Goal: Information Seeking & Learning: Learn about a topic

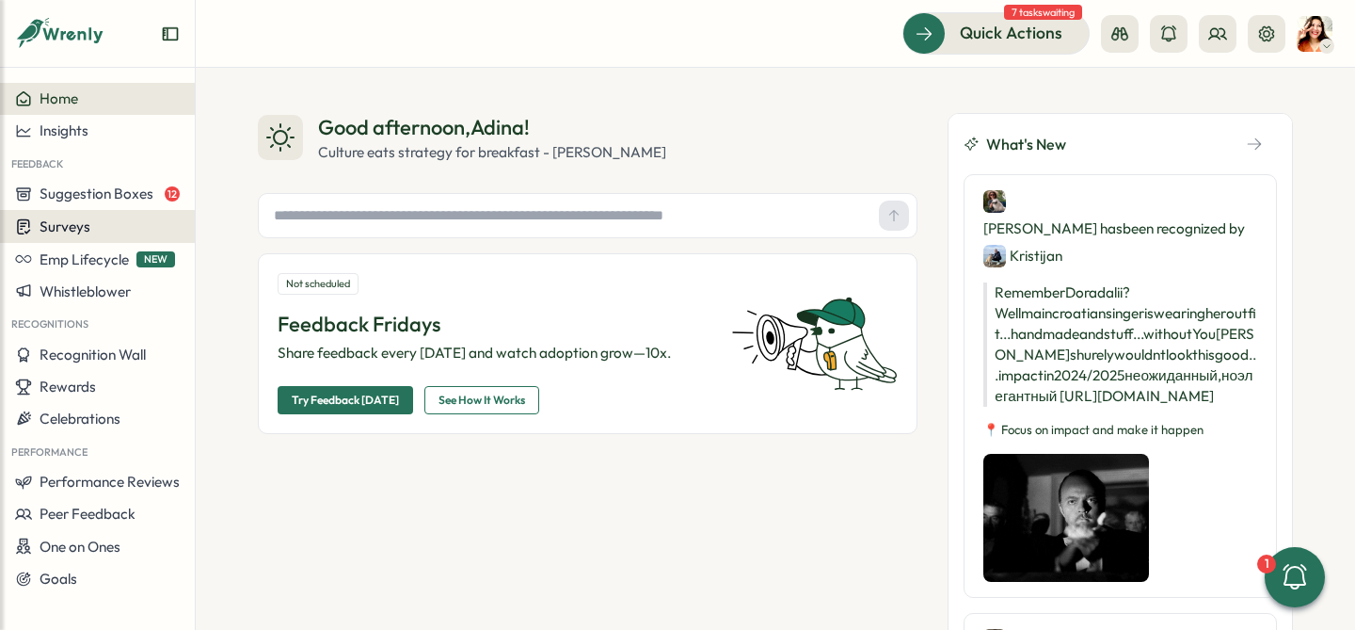
click at [116, 224] on div "Surveys" at bounding box center [97, 226] width 165 height 18
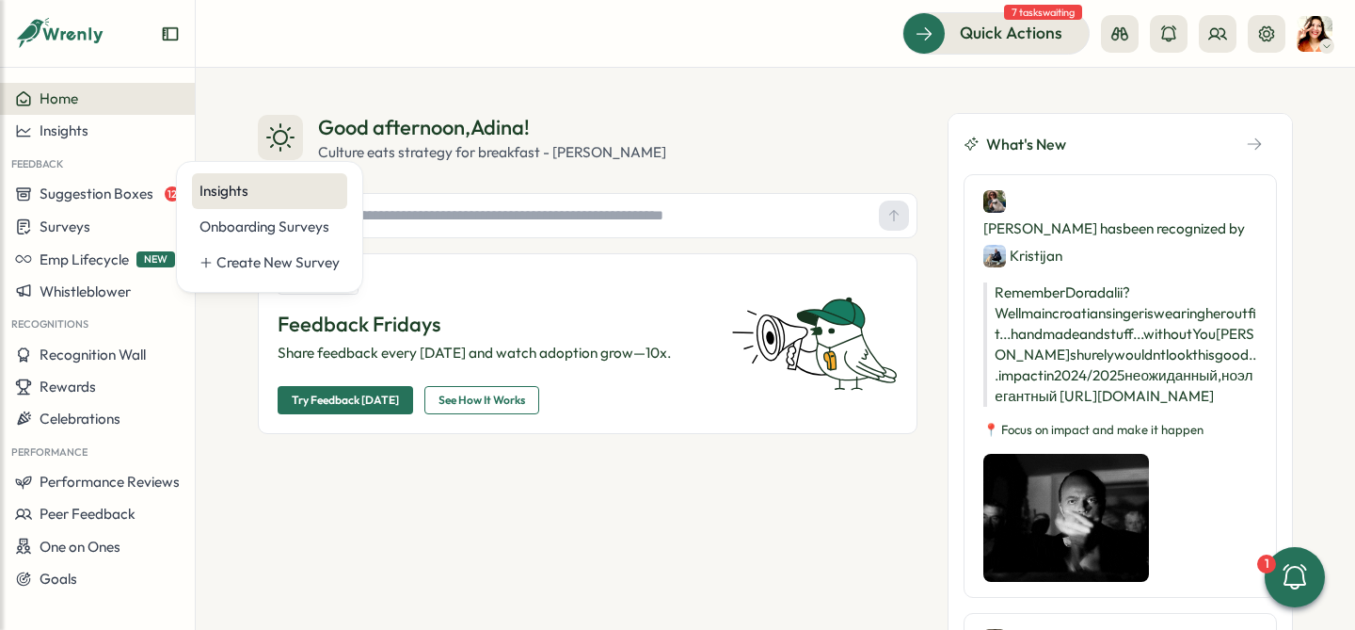
click at [211, 191] on div "Insights" at bounding box center [269, 191] width 140 height 21
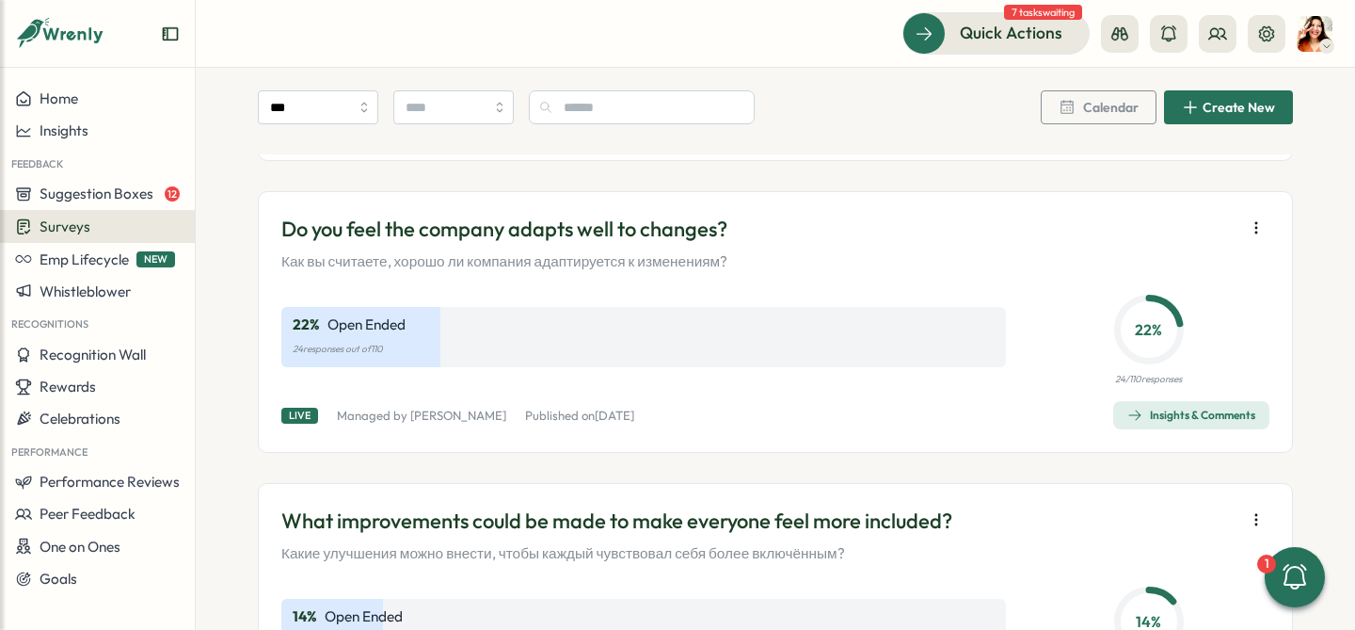
scroll to position [1252, 0]
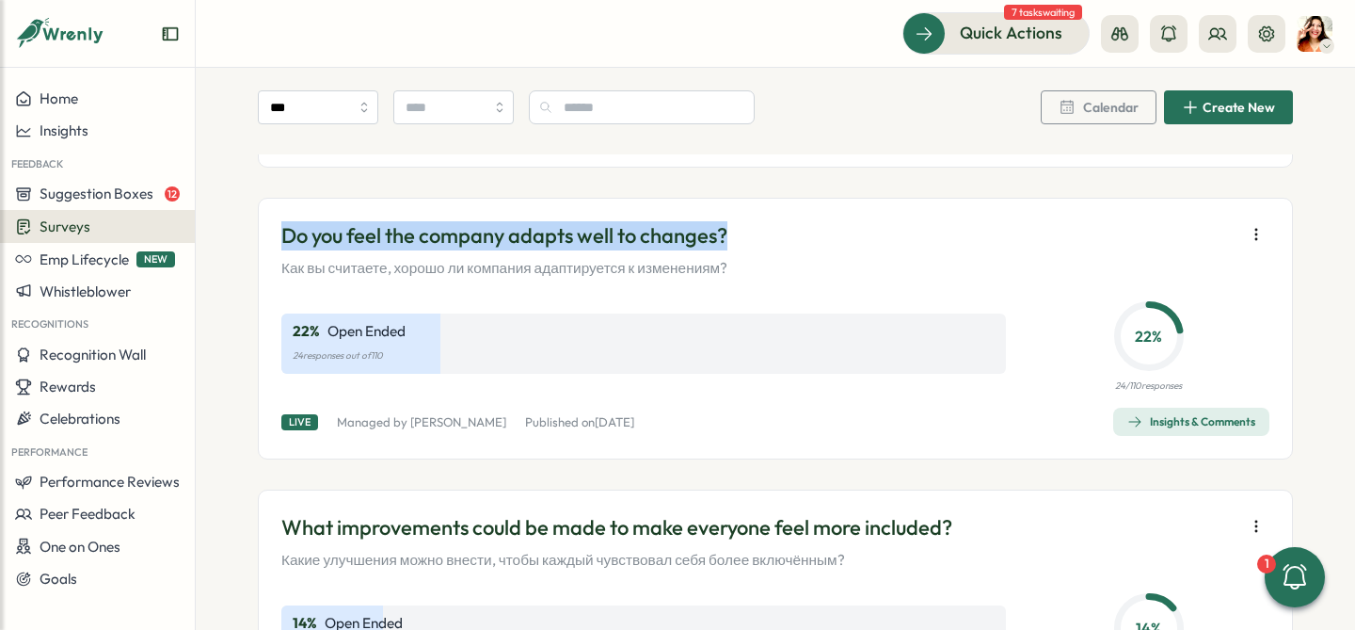
drag, startPoint x: 705, startPoint y: 231, endPoint x: 280, endPoint y: 228, distance: 424.4
click at [281, 228] on div "Do you feel the company adapts well to changes? Как вы считаете, хорошо ли комп…" at bounding box center [775, 249] width 988 height 57
copy p "Do you feel the company adapts well to changes?"
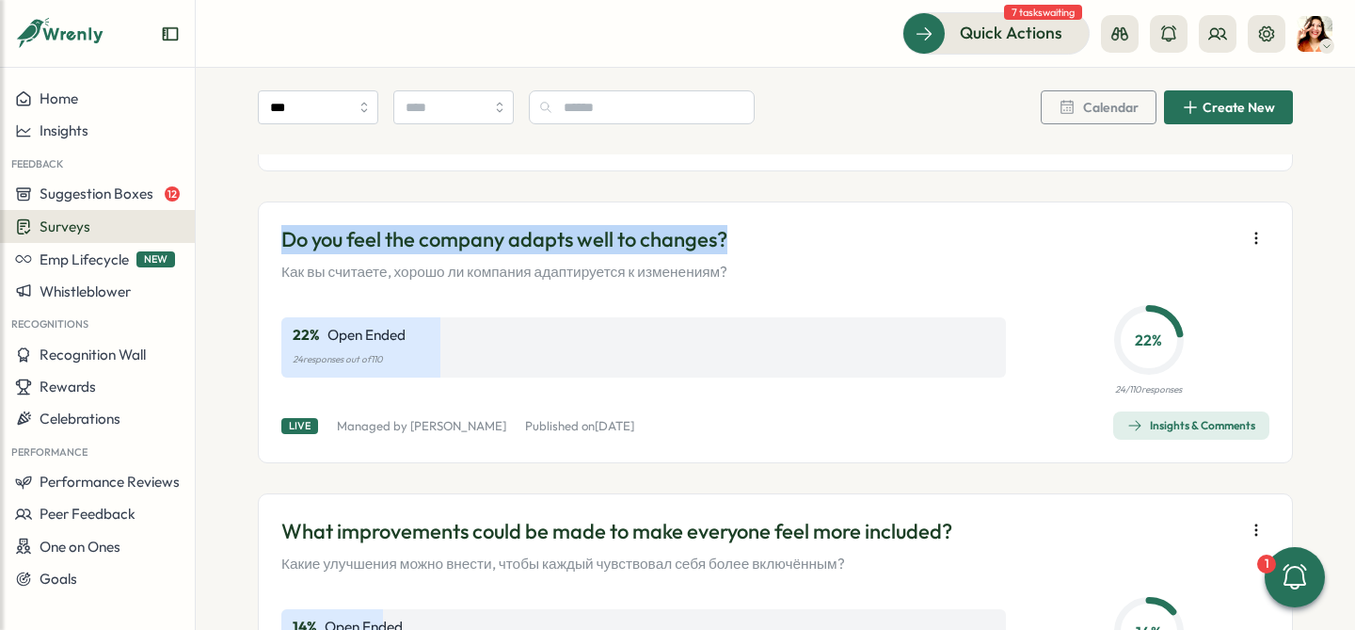
scroll to position [1247, 0]
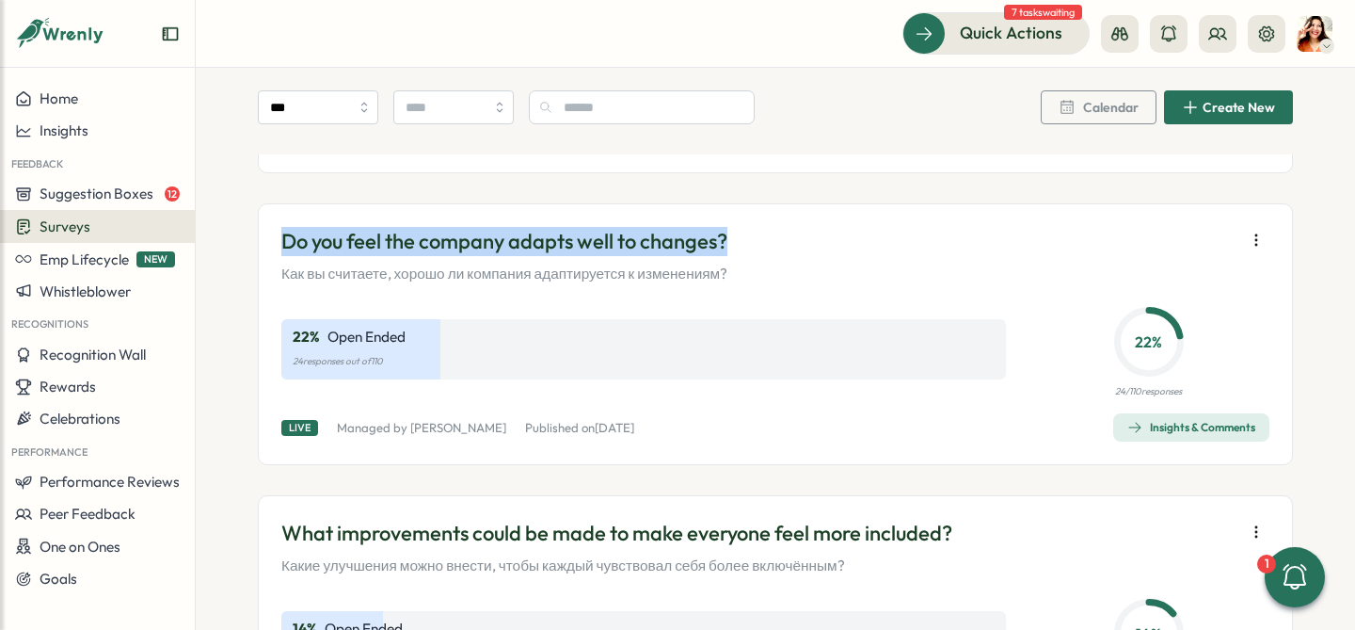
click at [675, 264] on p "Как вы считаете, хорошо ли компания адаптируется к изменениям?" at bounding box center [504, 273] width 446 height 21
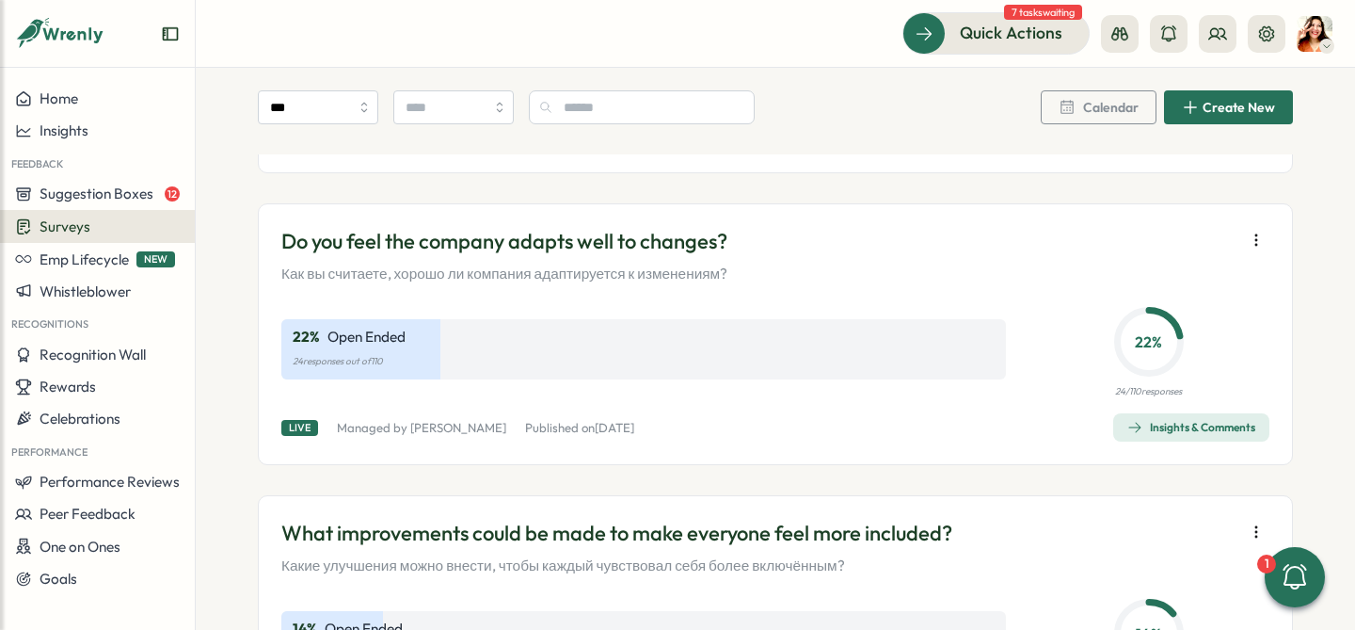
click at [674, 248] on p "Do you feel the company adapts well to changes?" at bounding box center [504, 241] width 446 height 29
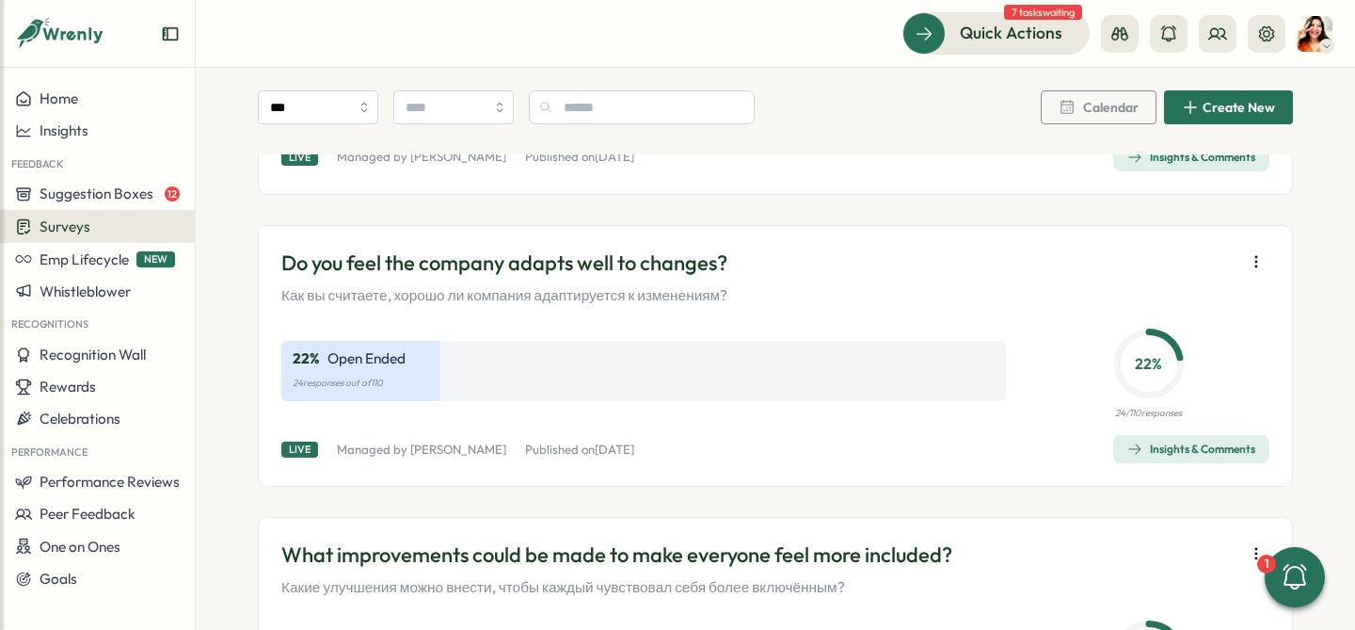
click at [1175, 450] on div "Insights & Comments" at bounding box center [1191, 448] width 128 height 15
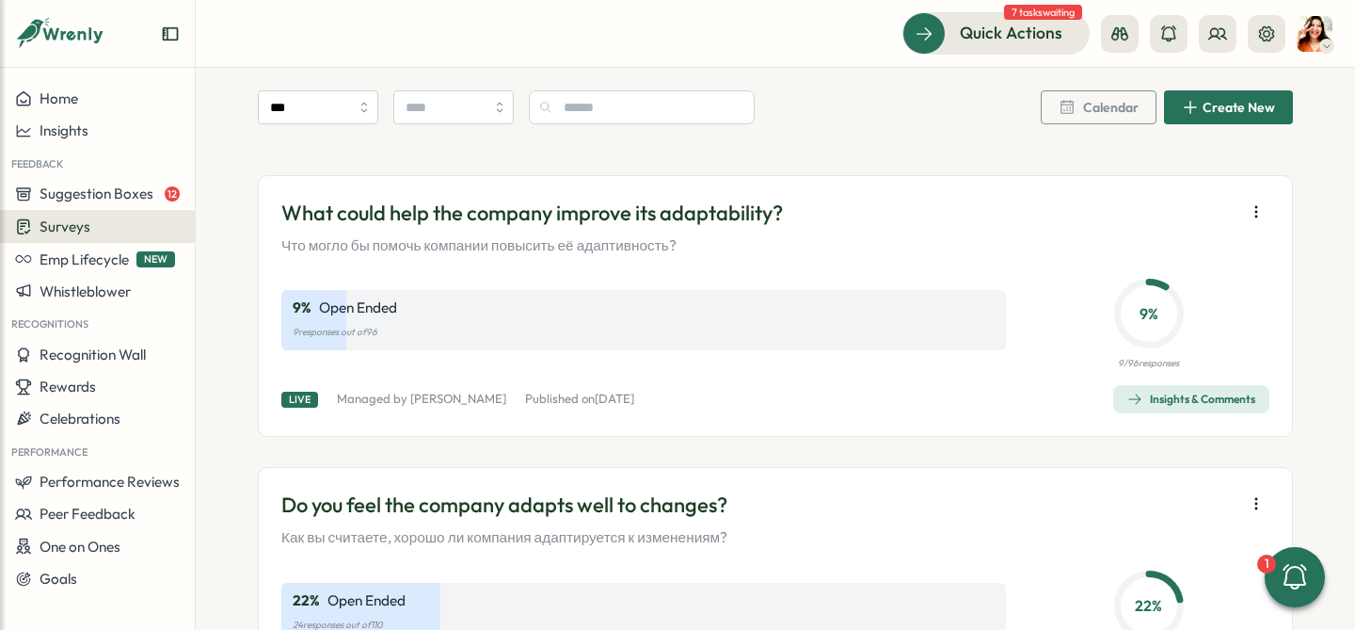
scroll to position [985, 0]
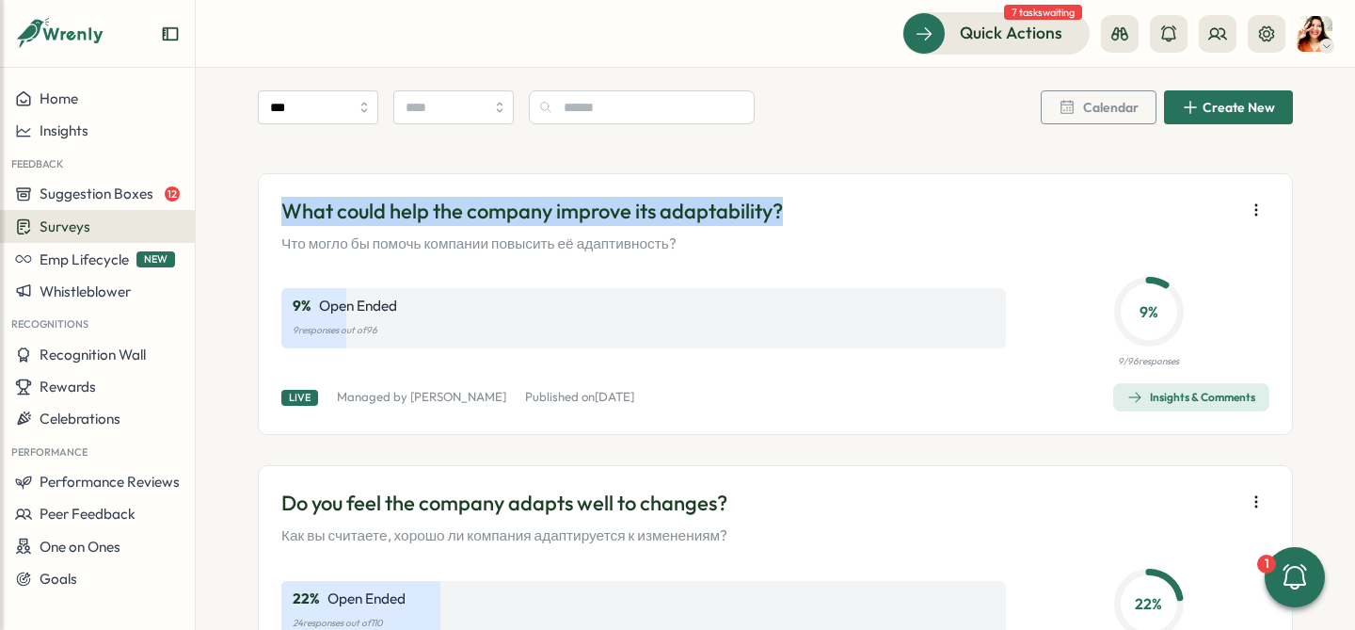
drag, startPoint x: 783, startPoint y: 211, endPoint x: 274, endPoint y: 218, distance: 509.1
click at [274, 218] on div "What could help the company improve its adaptability? Что могло бы помочь компа…" at bounding box center [775, 304] width 1035 height 262
copy p "What could help the company improve its adaptability?"
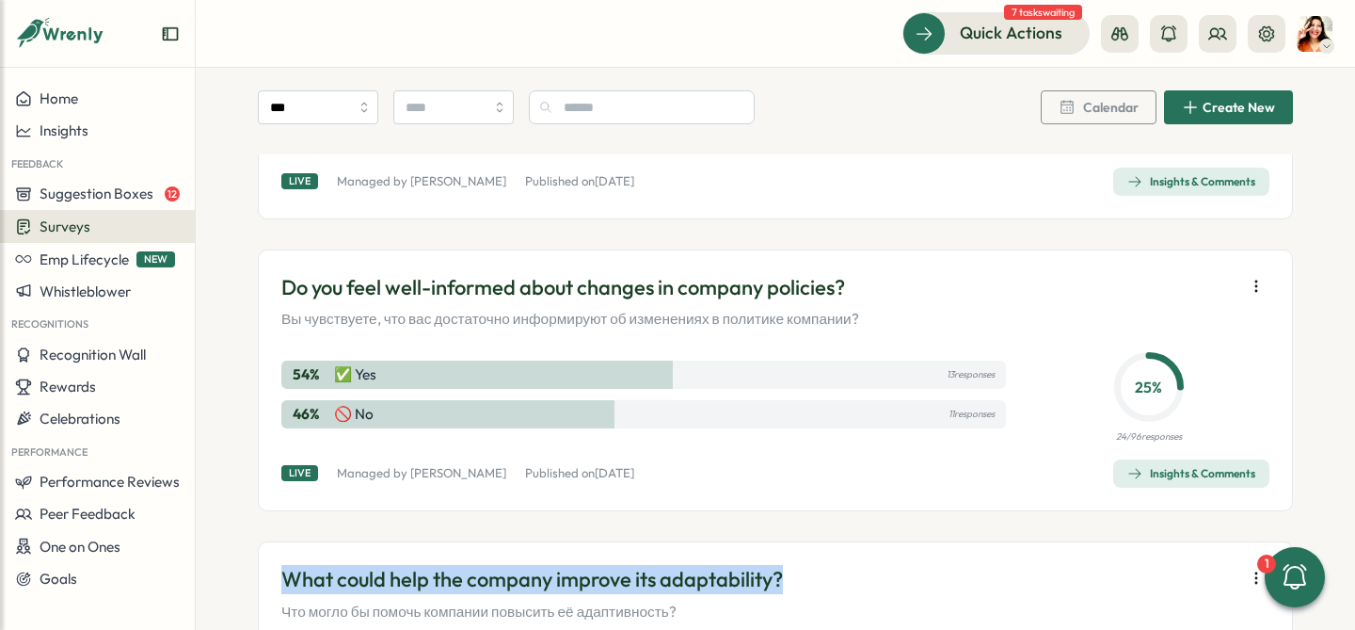
scroll to position [615, 0]
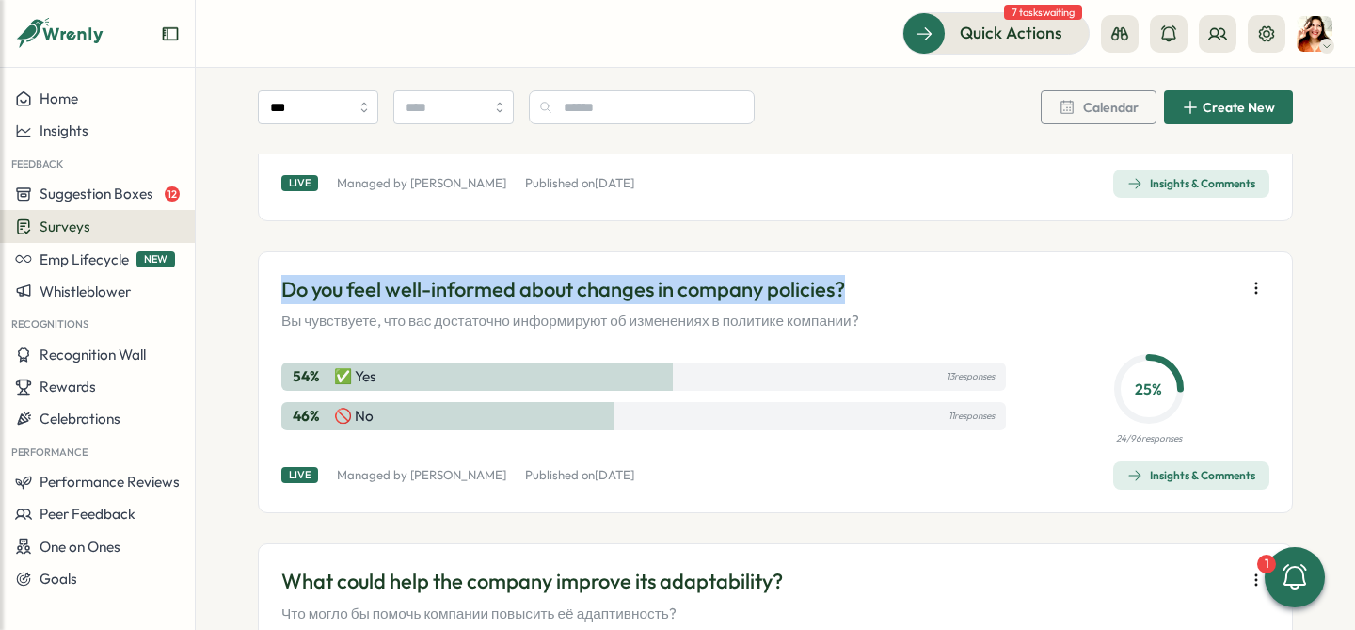
drag, startPoint x: 277, startPoint y: 285, endPoint x: 860, endPoint y: 290, distance: 583.4
click at [859, 290] on p "Do you feel well-informed about changes in company policies?" at bounding box center [570, 289] width 578 height 29
copy p "Do you feel well-informed about changes in company policies?"
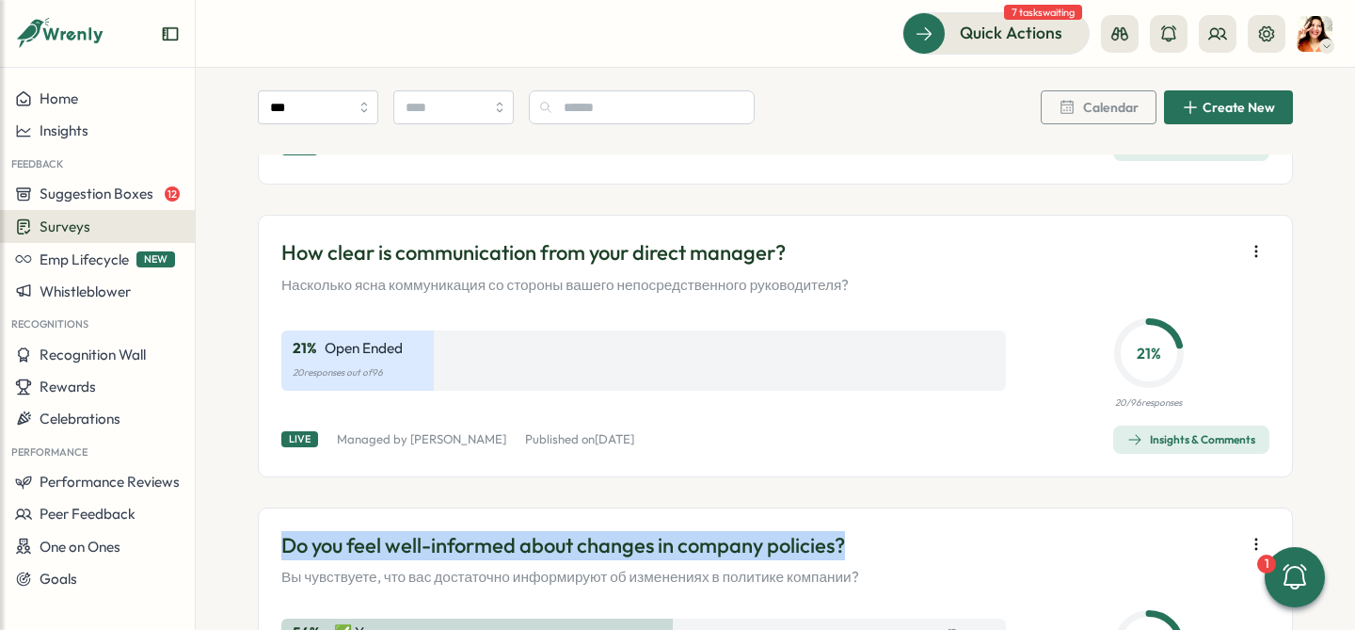
scroll to position [359, 0]
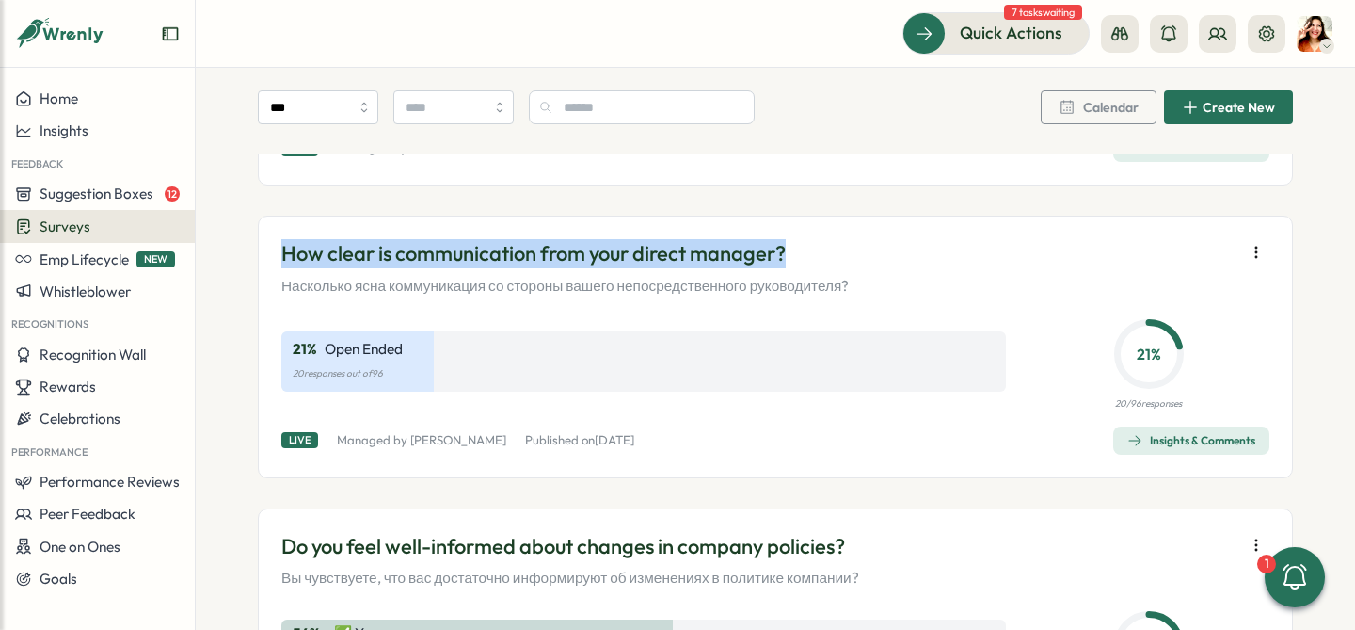
drag, startPoint x: 800, startPoint y: 244, endPoint x: 274, endPoint y: 247, distance: 526.0
click at [274, 247] on div "How clear is communication from your direct manager? Насколько ясна коммуникаци…" at bounding box center [775, 346] width 1035 height 262
copy p "How clear is communication from your direct manager?"
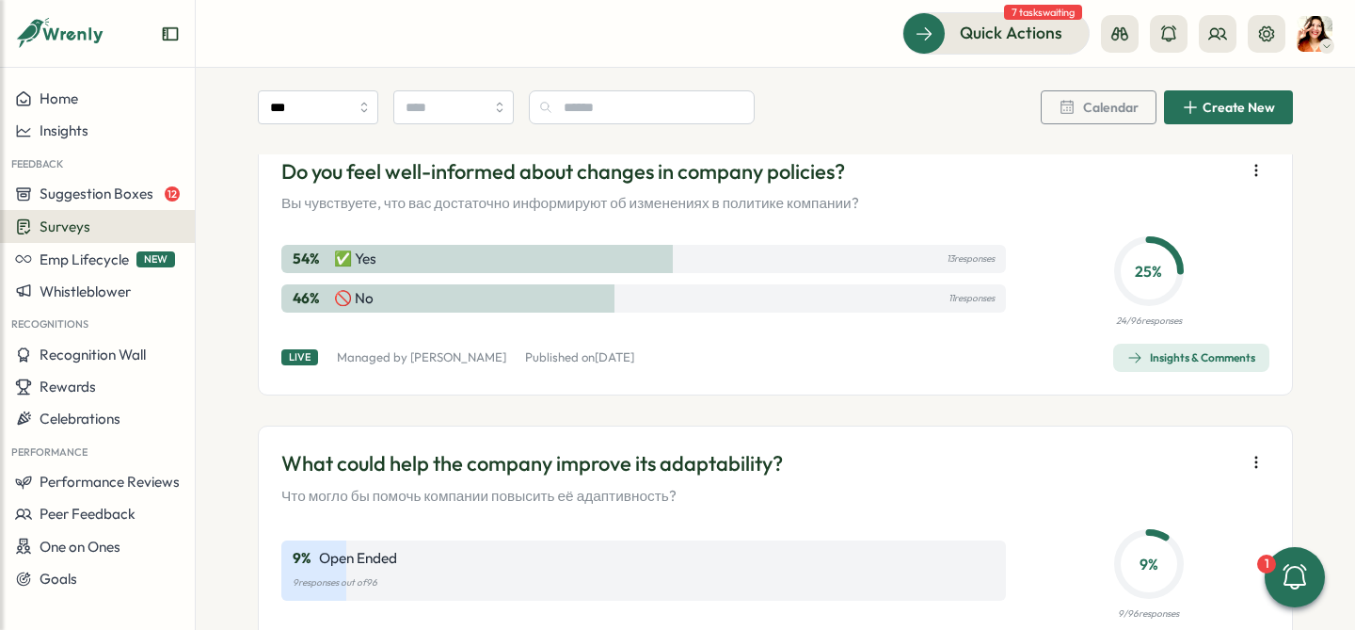
scroll to position [694, 0]
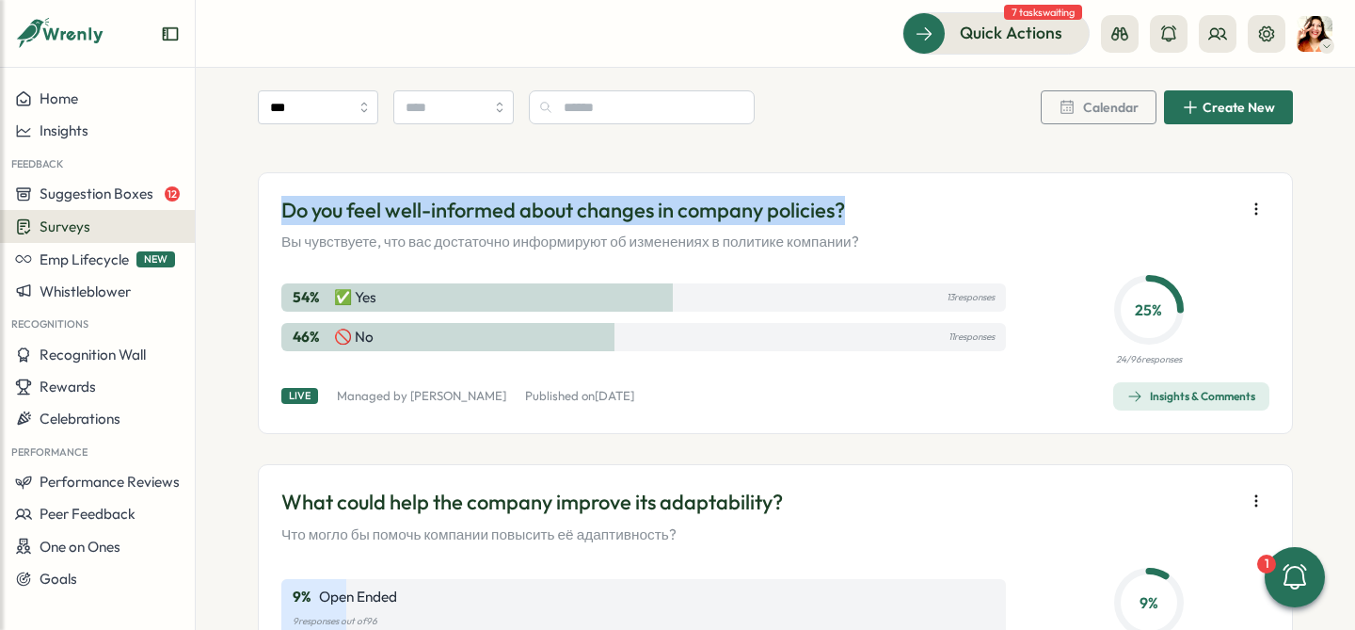
drag, startPoint x: 851, startPoint y: 213, endPoint x: 263, endPoint y: 212, distance: 588.1
click at [263, 212] on div "Do you feel well-informed about changes in company policies? Вы чувствуете, что…" at bounding box center [775, 303] width 1035 height 262
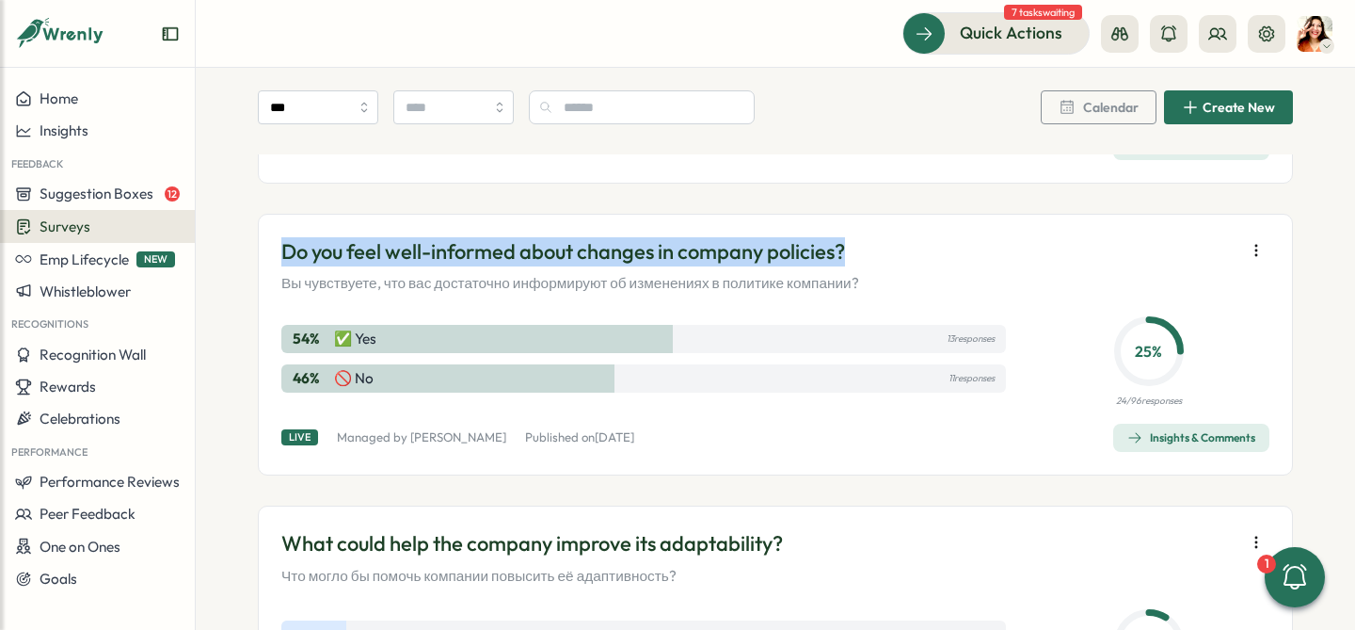
scroll to position [650, 0]
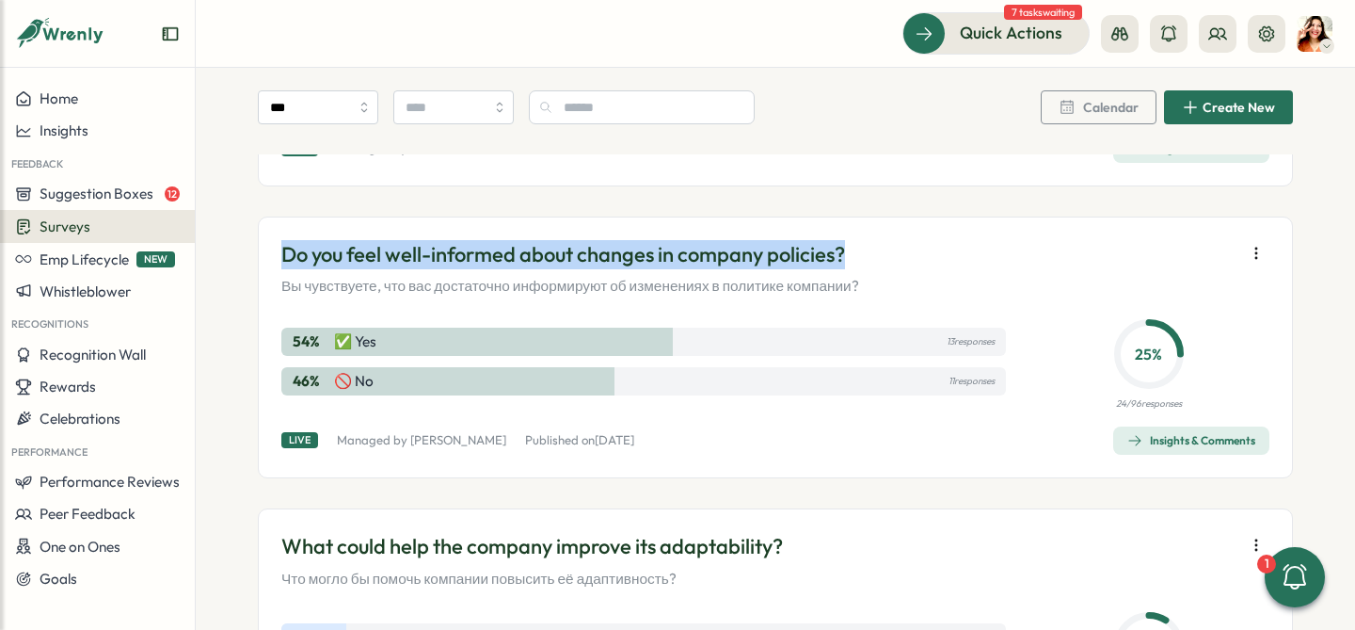
copy p "Do you feel well-informed about changes in company policies?"
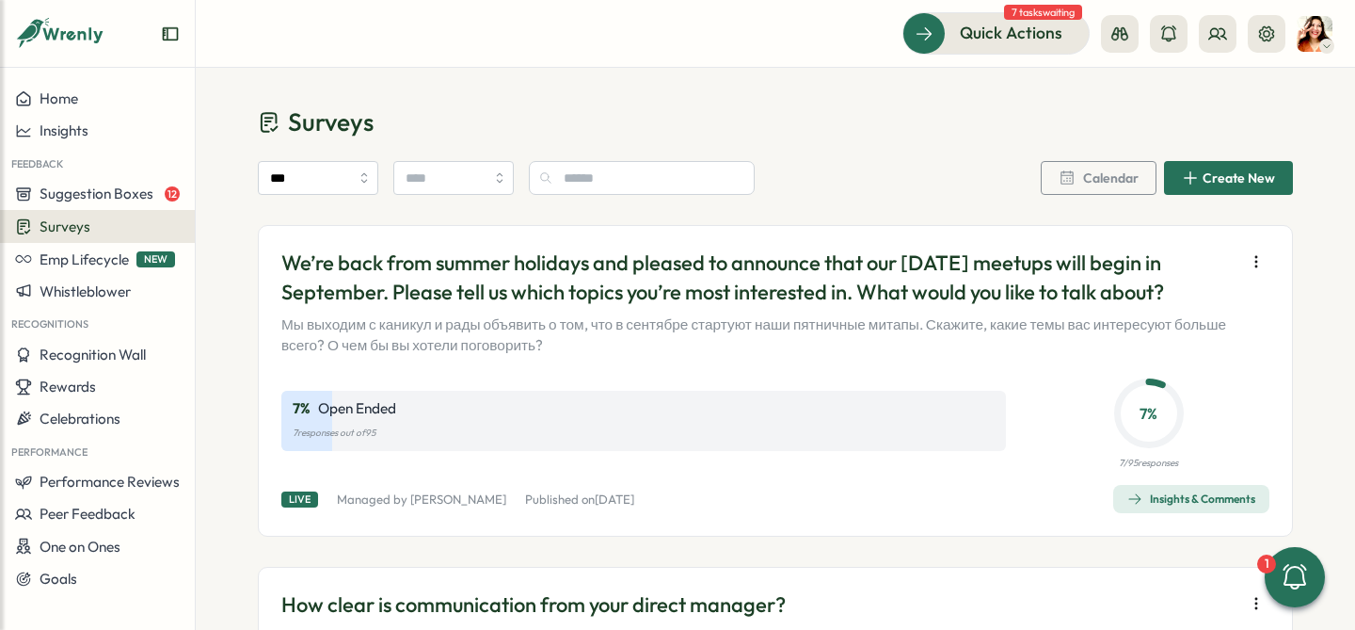
scroll to position [6, 0]
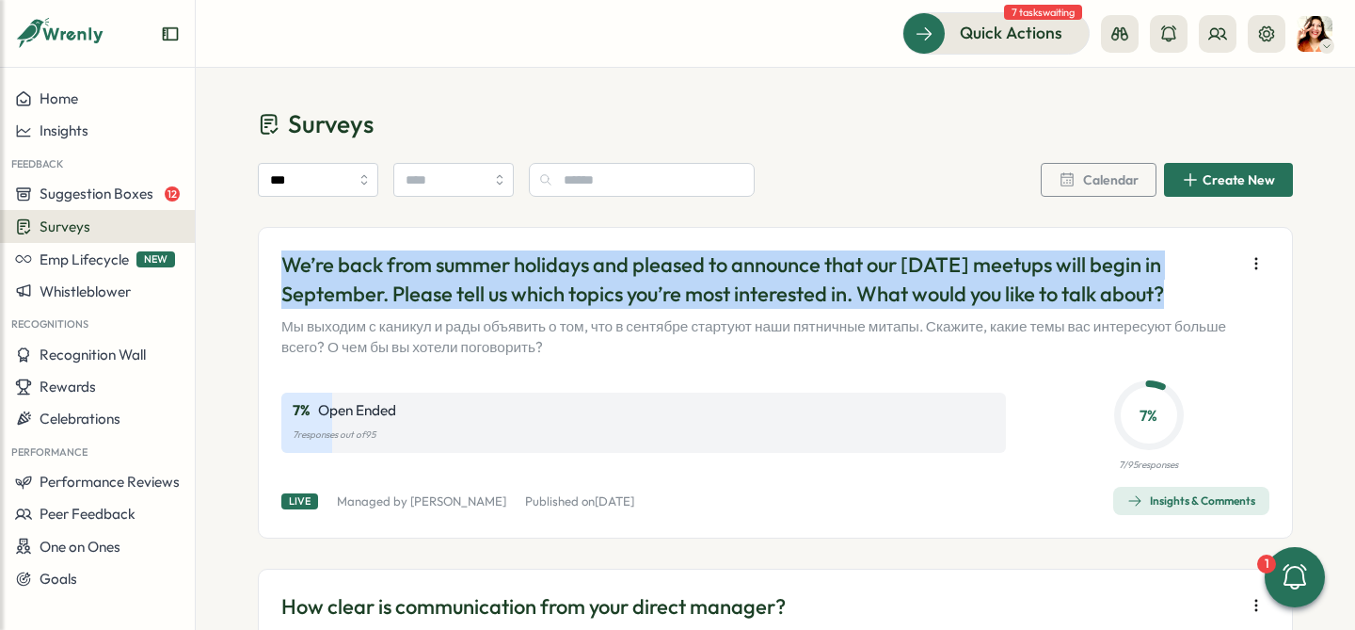
drag, startPoint x: 1174, startPoint y: 295, endPoint x: 276, endPoint y: 269, distance: 899.0
click at [281, 269] on p "We’re back from summer holidays and pleased to announce that our [DATE] meetups…" at bounding box center [758, 279] width 954 height 58
copy p "We’re back from summer holidays and pleased to announce that our [DATE] meetups…"
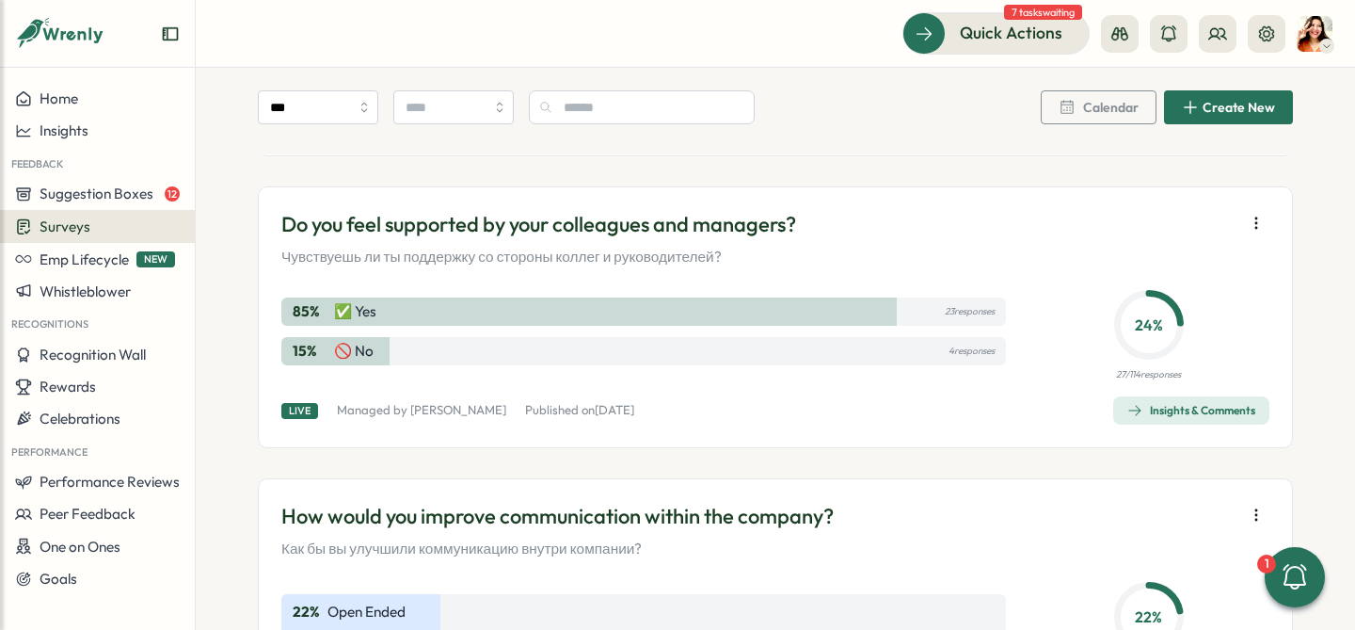
scroll to position [2543, 0]
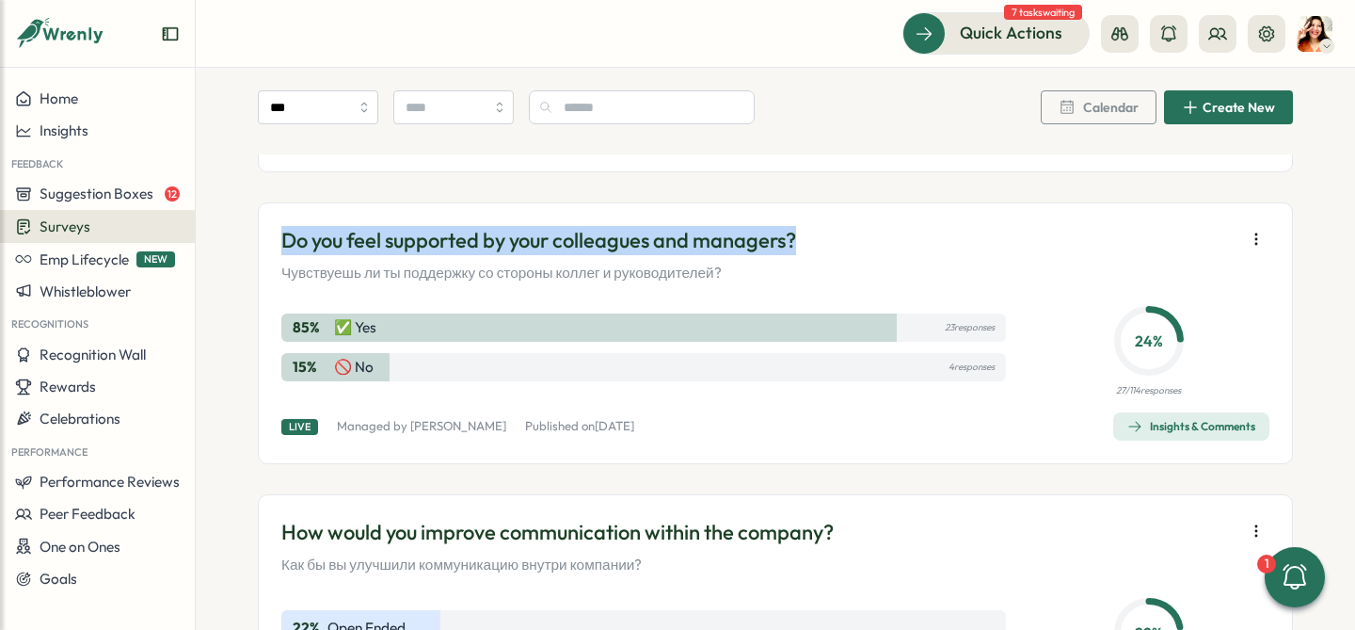
drag, startPoint x: 280, startPoint y: 235, endPoint x: 865, endPoint y: 235, distance: 584.3
click at [865, 235] on div "Do you feel supported by your colleagues and managers? Чувствуешь ли ты поддерж…" at bounding box center [775, 254] width 988 height 57
copy p "Do you feel supported by your colleagues and managers?"
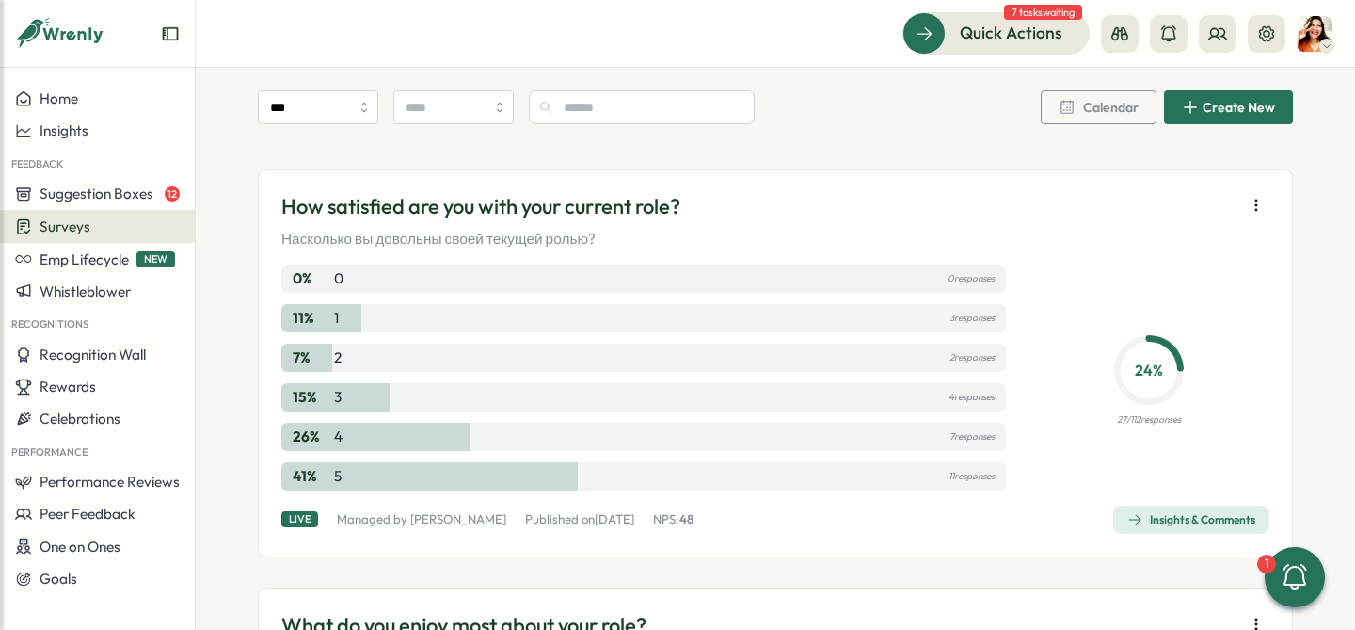
scroll to position [1869, 0]
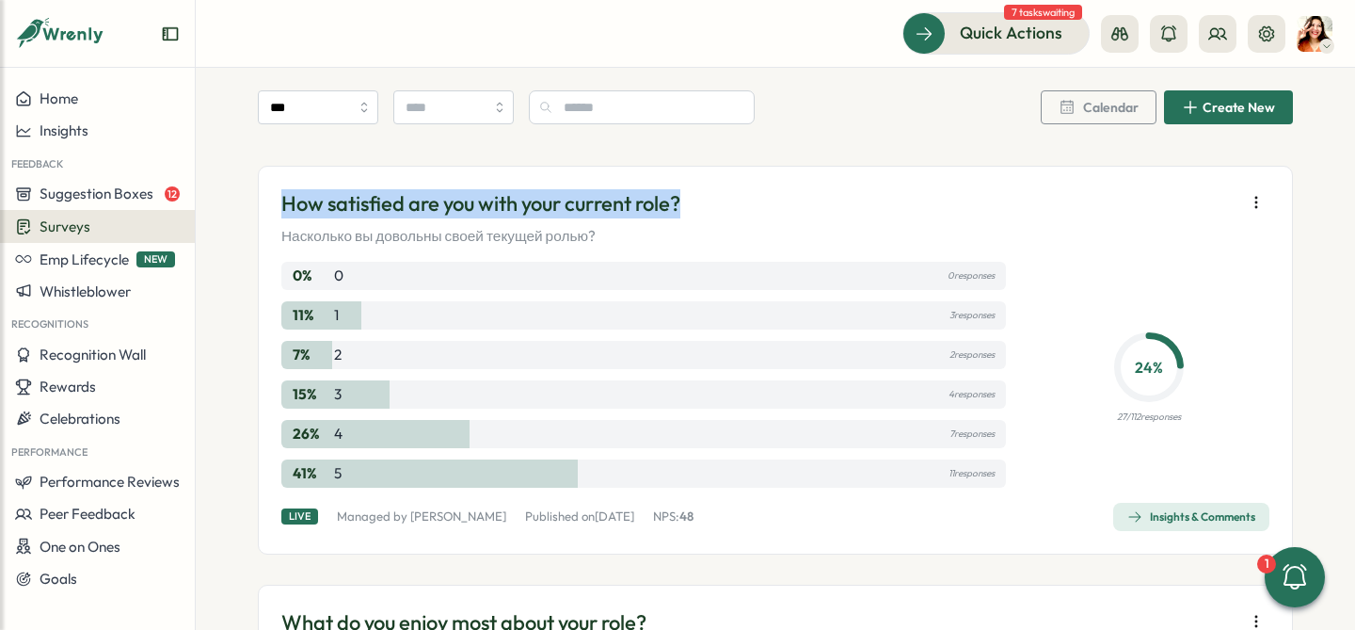
drag, startPoint x: 274, startPoint y: 204, endPoint x: 773, endPoint y: 220, distance: 499.0
click at [775, 220] on div "How satisfied are you with your current role? Насколько вы довольны своей текущ…" at bounding box center [775, 360] width 1035 height 389
copy p "How satisfied are you with your current role?"
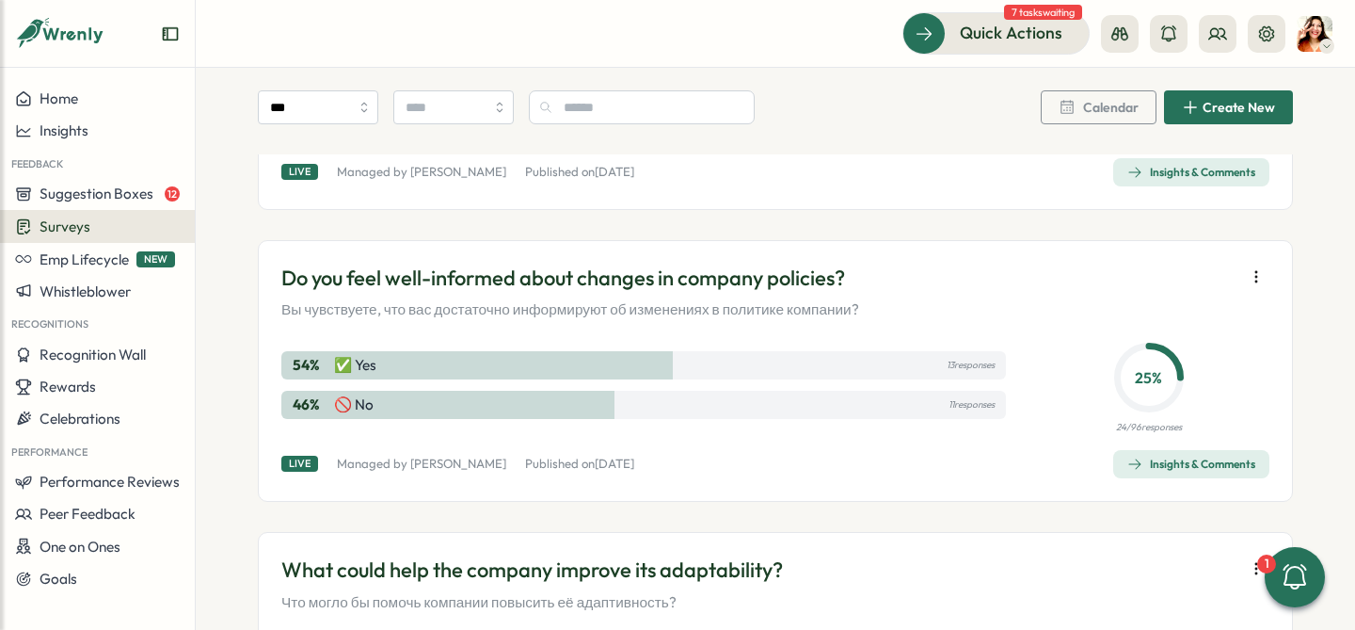
scroll to position [626, 0]
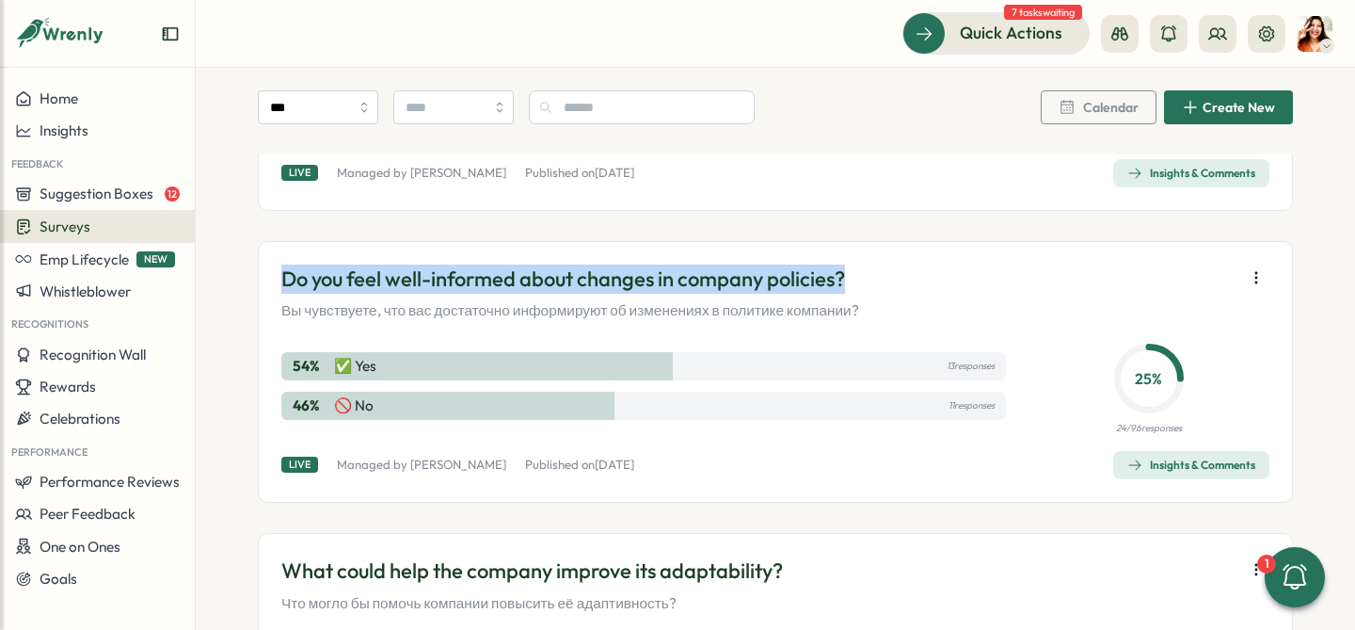
drag, startPoint x: 269, startPoint y: 282, endPoint x: 865, endPoint y: 269, distance: 595.8
click at [865, 269] on div "Do you feel well-informed about changes in company policies? Вы чувствуете, что…" at bounding box center [775, 372] width 1035 height 262
copy p "Do you feel well-informed about changes in company policies?"
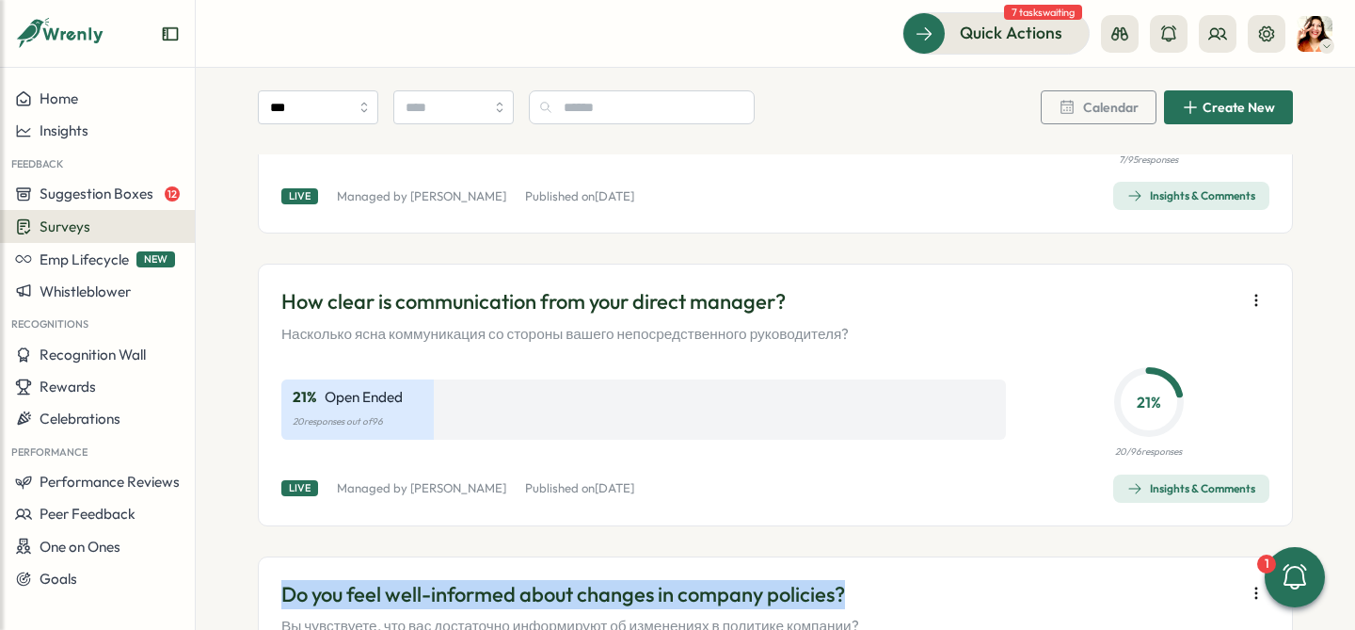
scroll to position [312, 0]
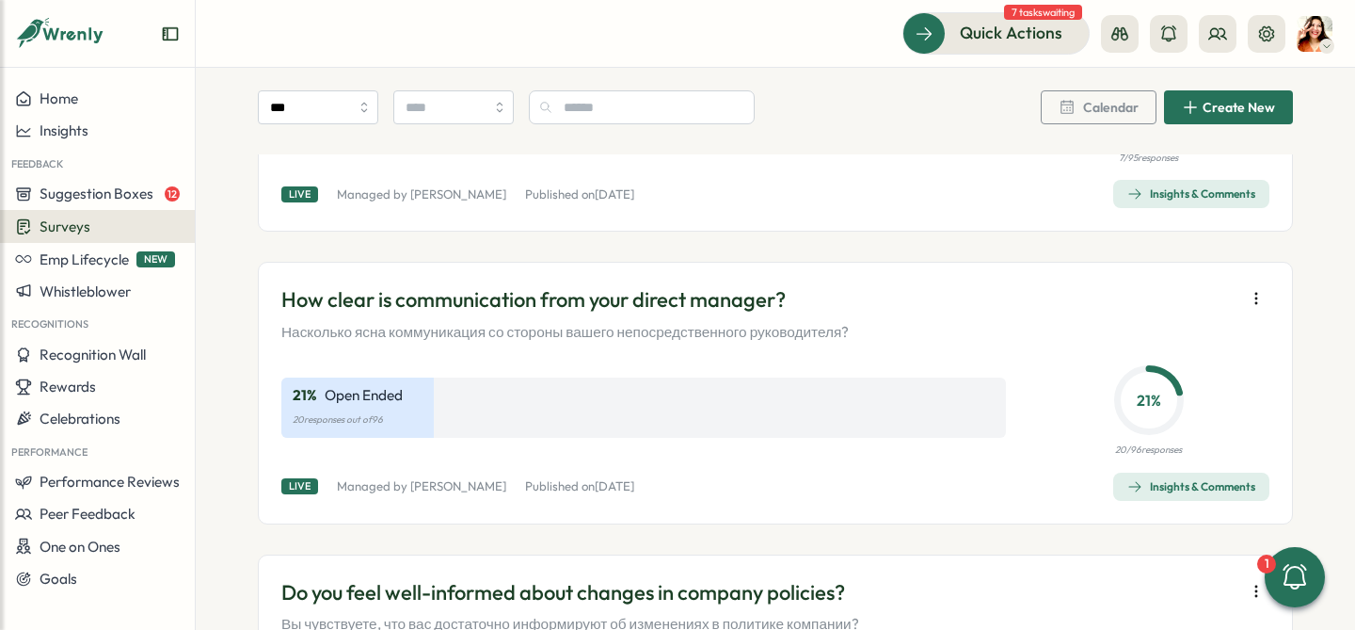
drag, startPoint x: 276, startPoint y: 292, endPoint x: 901, endPoint y: 284, distance: 625.8
click at [901, 284] on div "How clear is communication from your direct manager? Насколько ясна коммуникаци…" at bounding box center [775, 393] width 1035 height 262
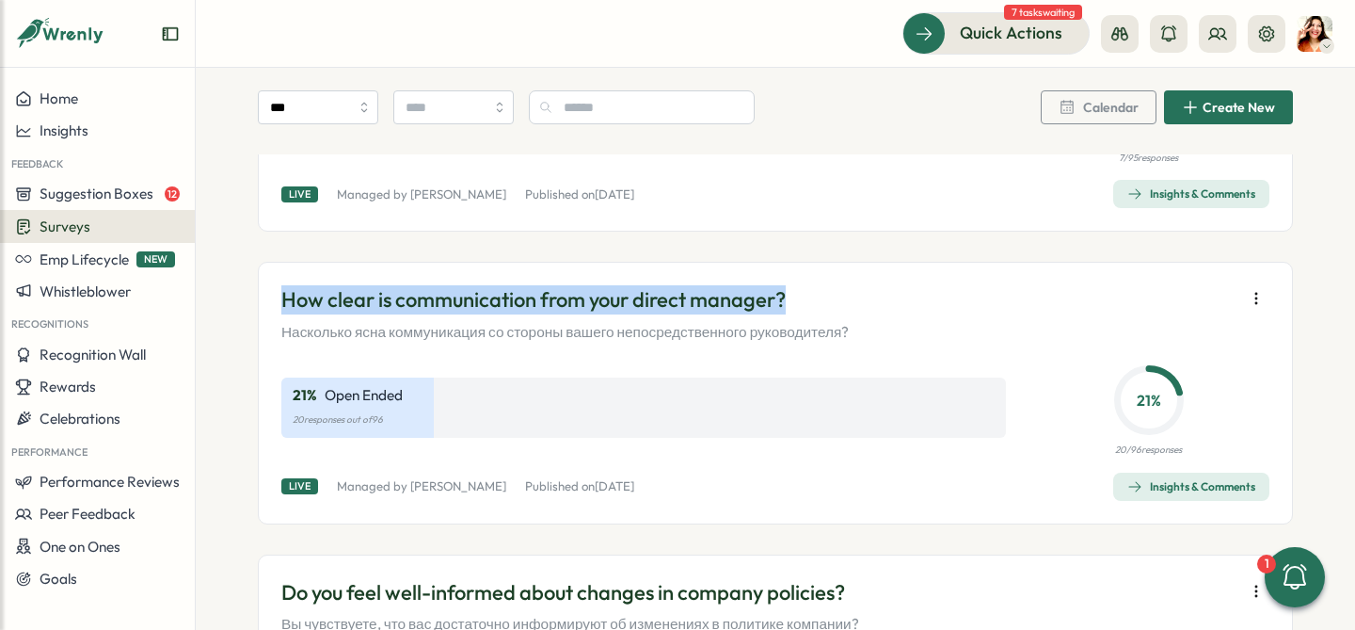
drag, startPoint x: 823, startPoint y: 294, endPoint x: 283, endPoint y: 287, distance: 540.2
click at [283, 287] on p "How clear is communication from your direct manager?" at bounding box center [564, 299] width 567 height 29
copy p "How clear is communication from your direct manager?"
click at [547, 328] on p "Насколько ясна коммуникация со стороны вашего непосредственного руководителя?" at bounding box center [564, 332] width 567 height 21
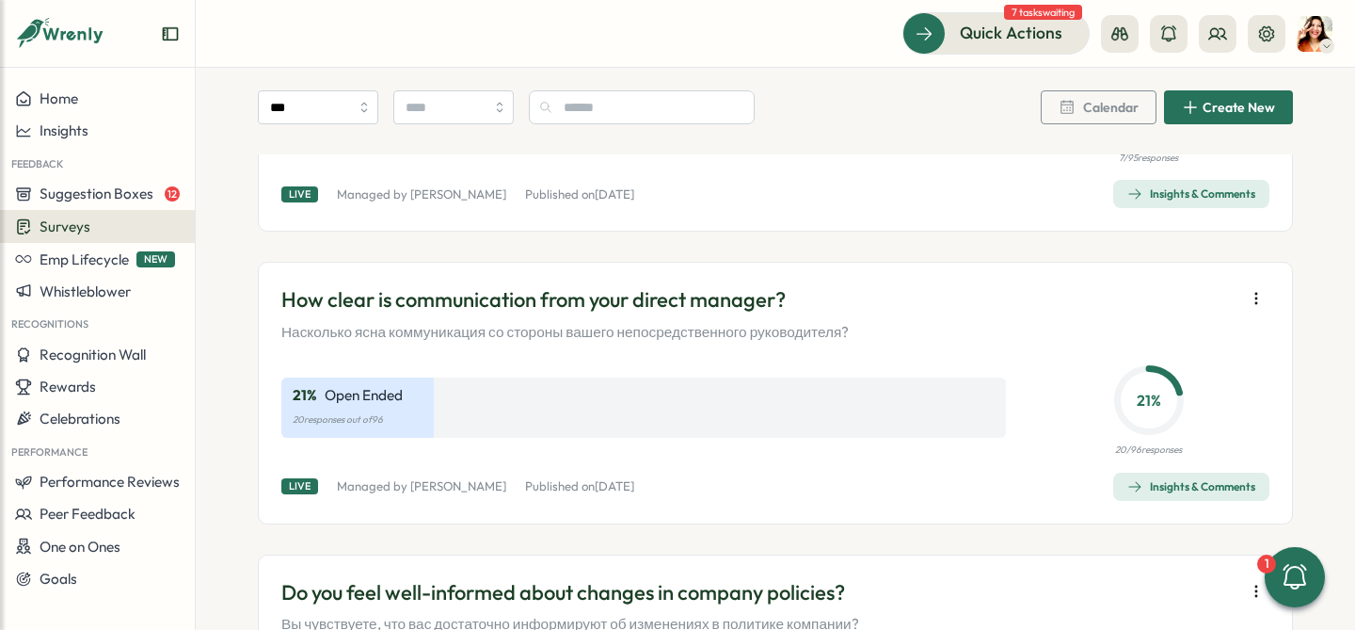
click at [1162, 493] on div "Insights & Comments" at bounding box center [1191, 486] width 128 height 15
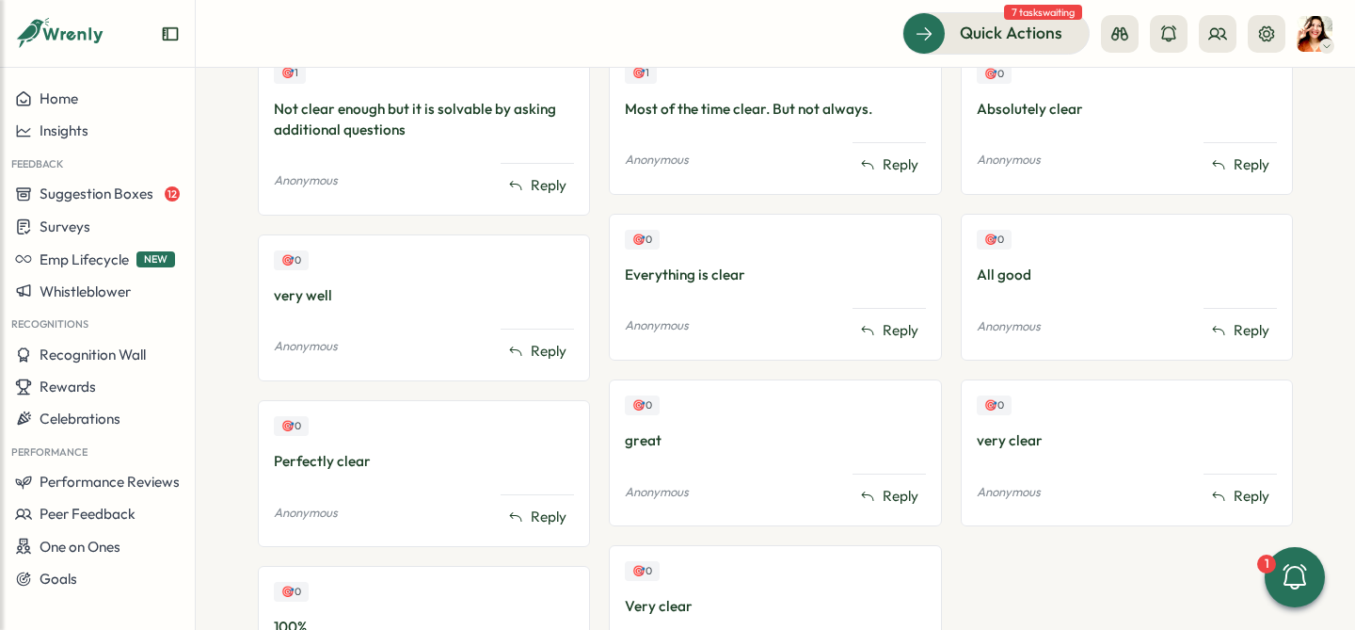
scroll to position [1097, 0]
